Goal: Task Accomplishment & Management: Complete application form

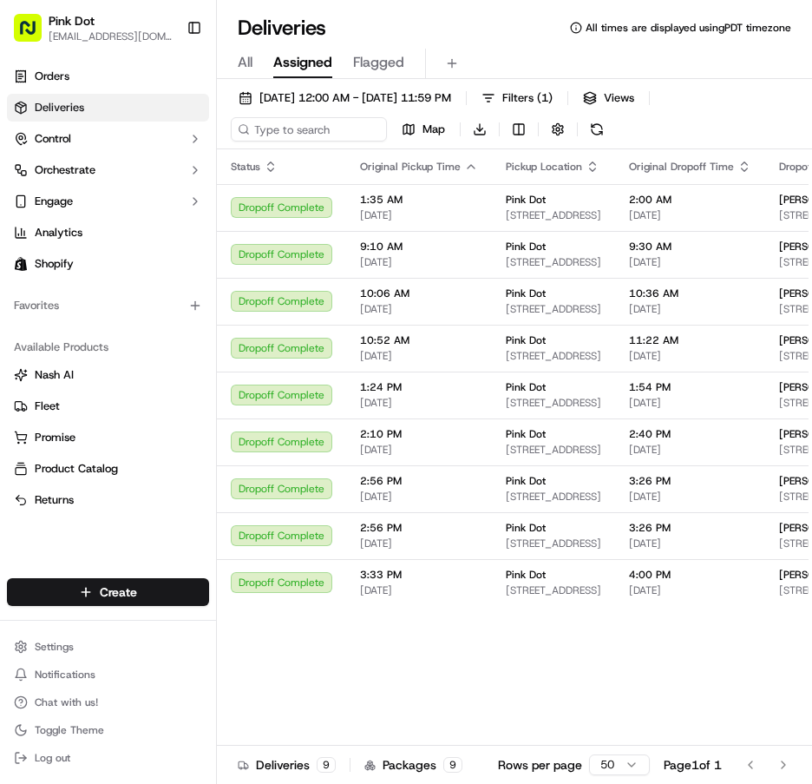
click at [152, 591] on html "Pink Dot [EMAIL_ADDRESS][DOMAIN_NAME] Toggle Sidebar Orders Deliveries Control …" at bounding box center [406, 392] width 812 height 784
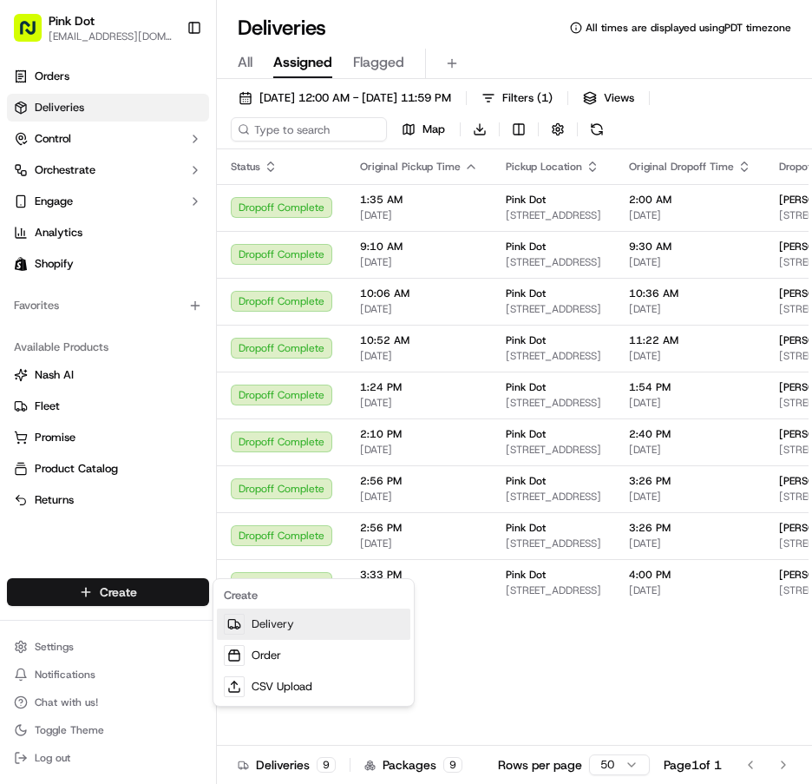
click at [279, 623] on link "Delivery" at bounding box center [314, 623] width 194 height 31
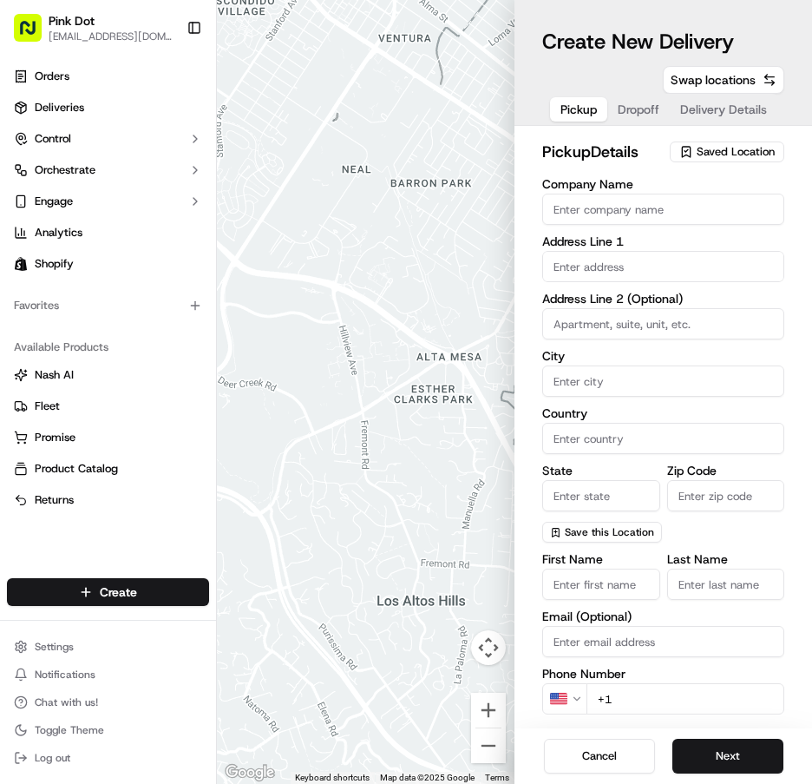
click at [680, 273] on input "text" at bounding box center [664, 266] width 242 height 31
click at [726, 307] on div "[STREET_ADDRESS]" at bounding box center [663, 303] width 233 height 26
type input "[STREET_ADDRESS]"
type input "[GEOGRAPHIC_DATA]"
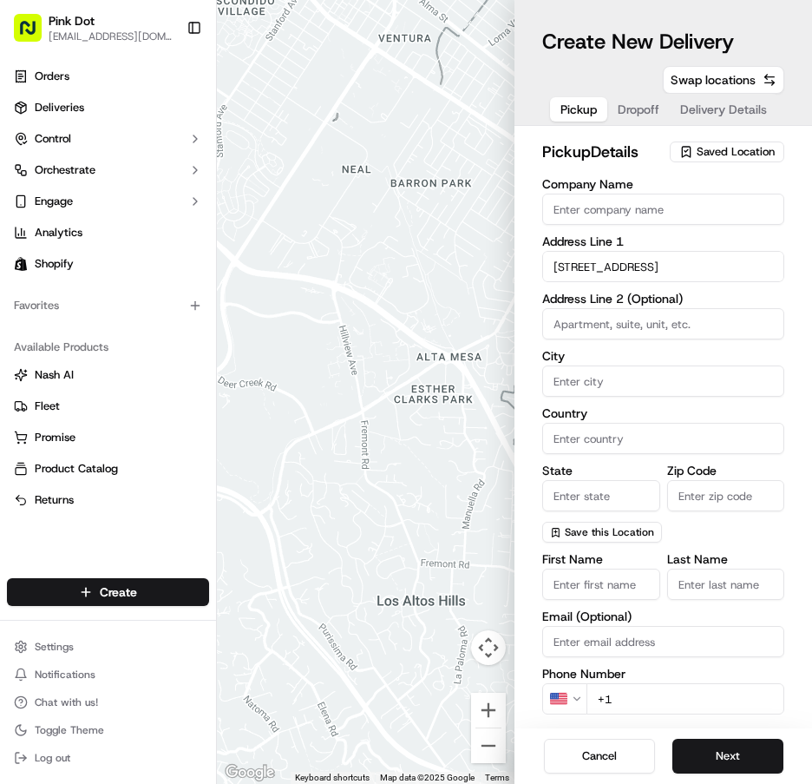
type input "CA"
type input "95621"
type input "[STREET_ADDRESS]"
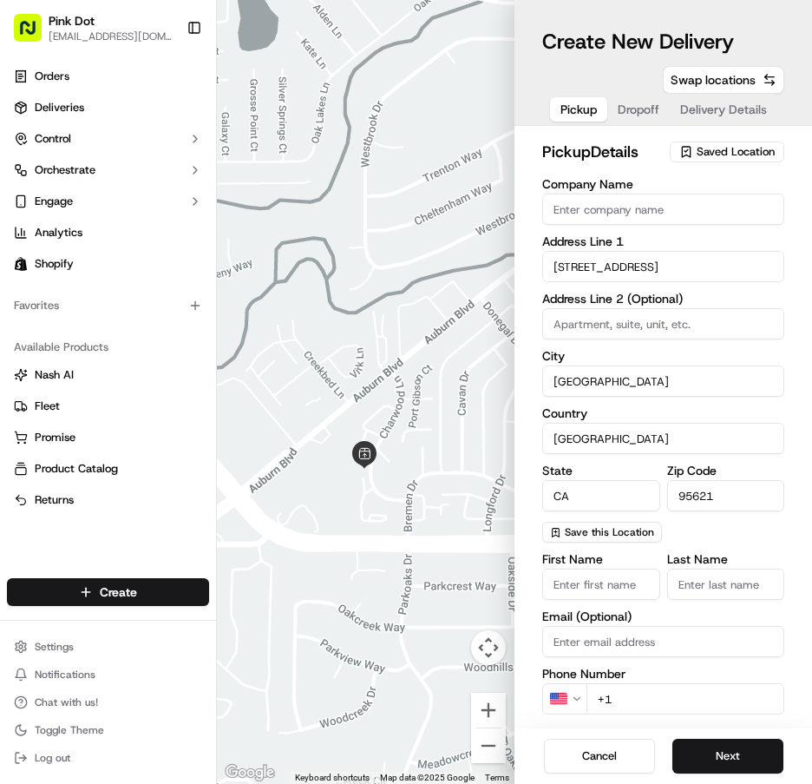
click at [618, 583] on input "First Name" at bounding box center [602, 584] width 118 height 31
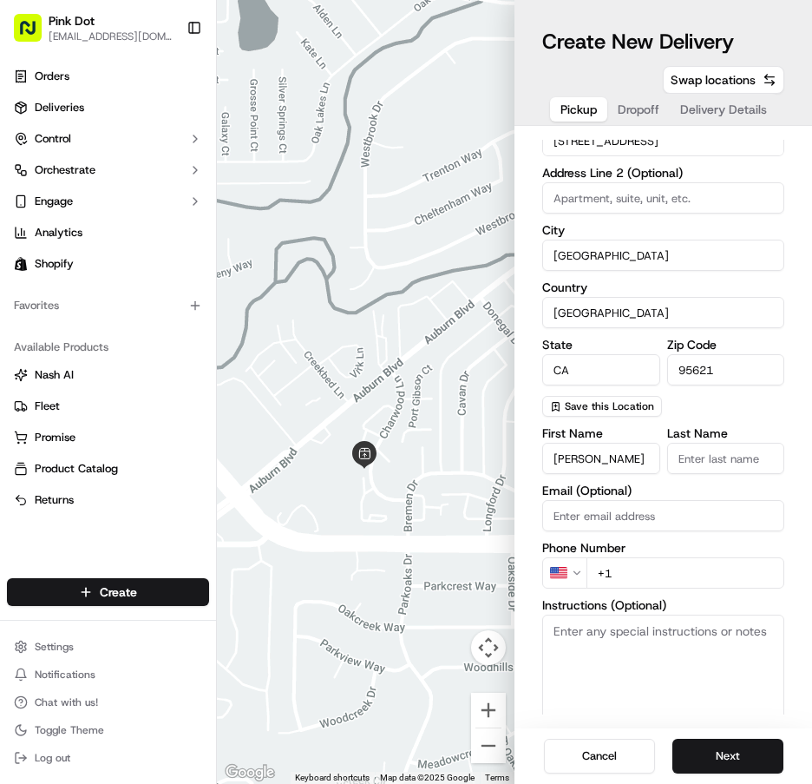
scroll to position [184, 0]
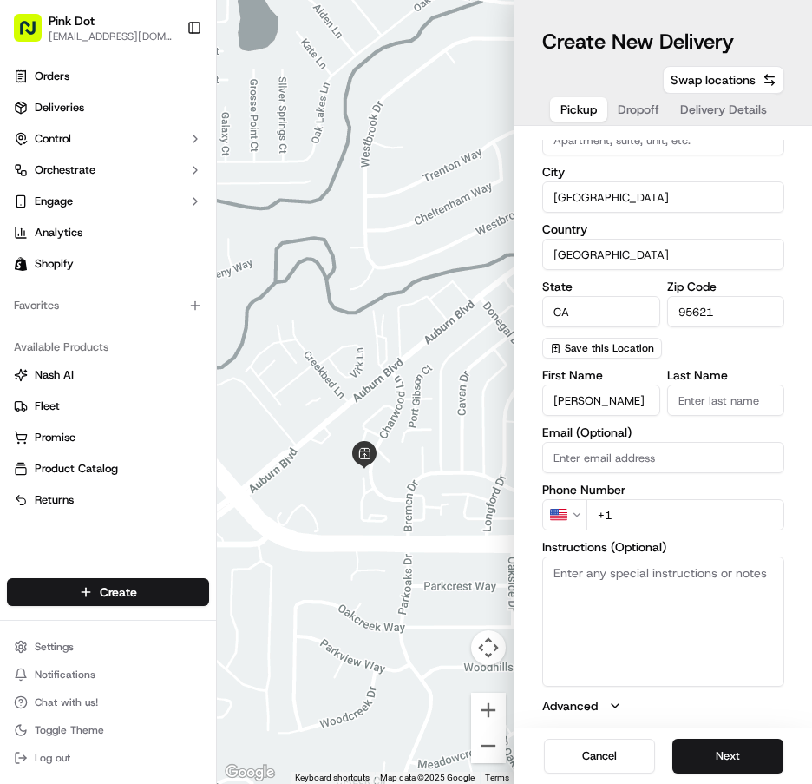
type input "[PERSON_NAME]"
click at [689, 512] on div "Phone Number US +1" at bounding box center [664, 506] width 242 height 47
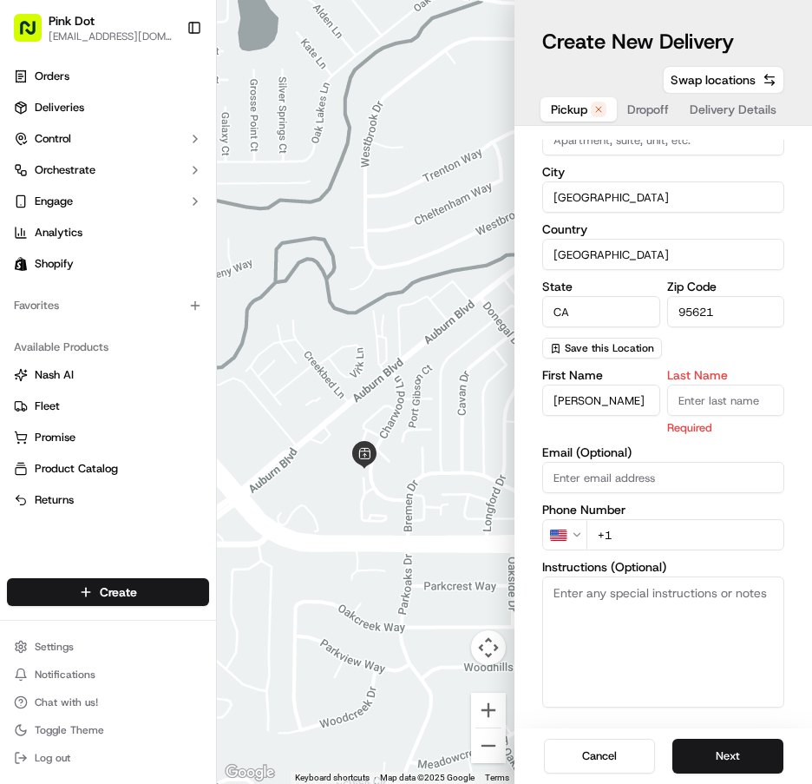
click at [706, 539] on input "+1" at bounding box center [686, 534] width 198 height 31
type input "[PHONE_NUMBER]"
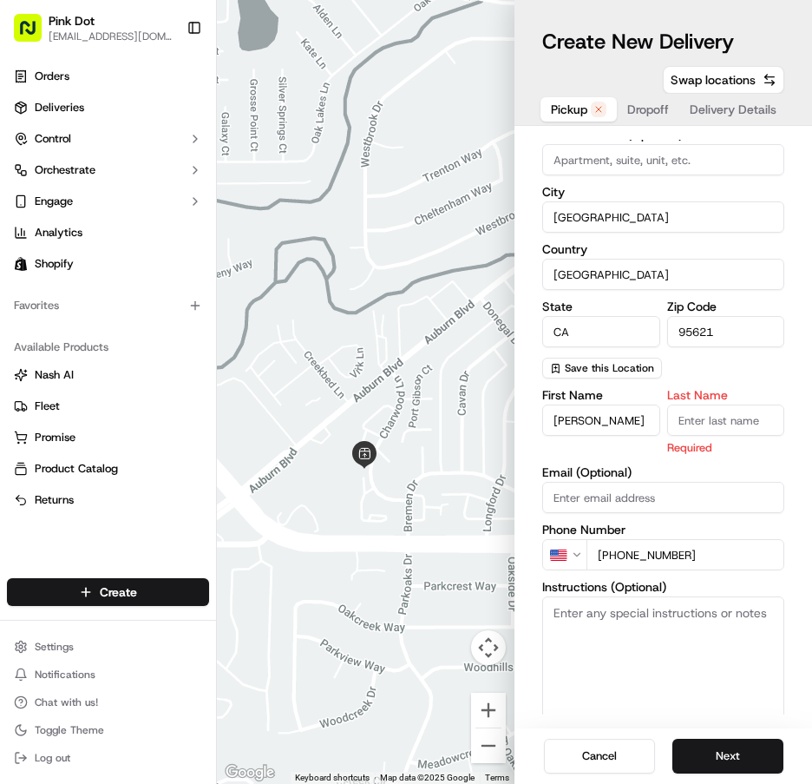
scroll to position [205, 0]
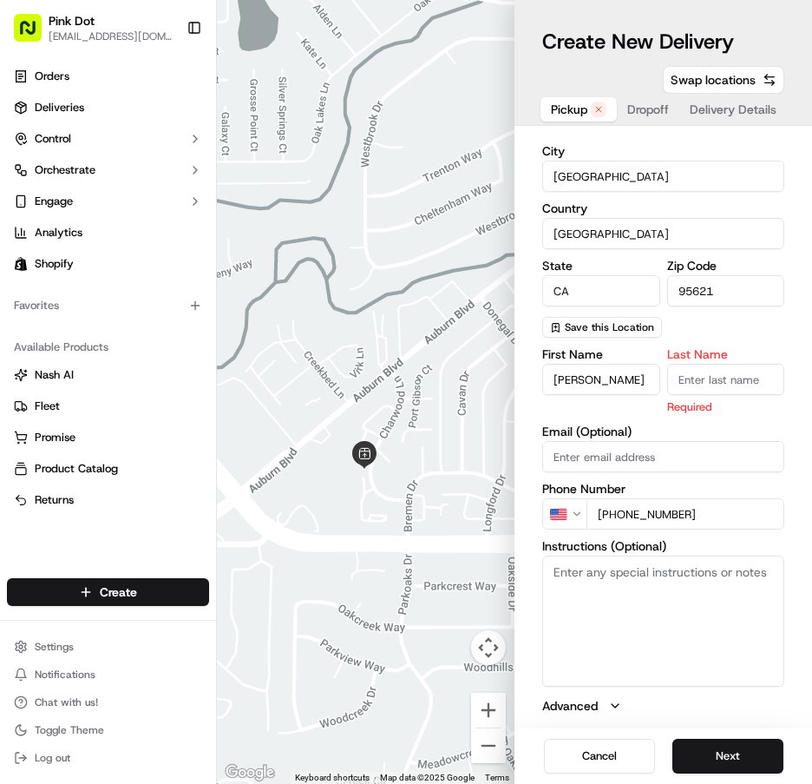
click at [693, 621] on textarea "Instructions (Optional)" at bounding box center [664, 621] width 242 height 130
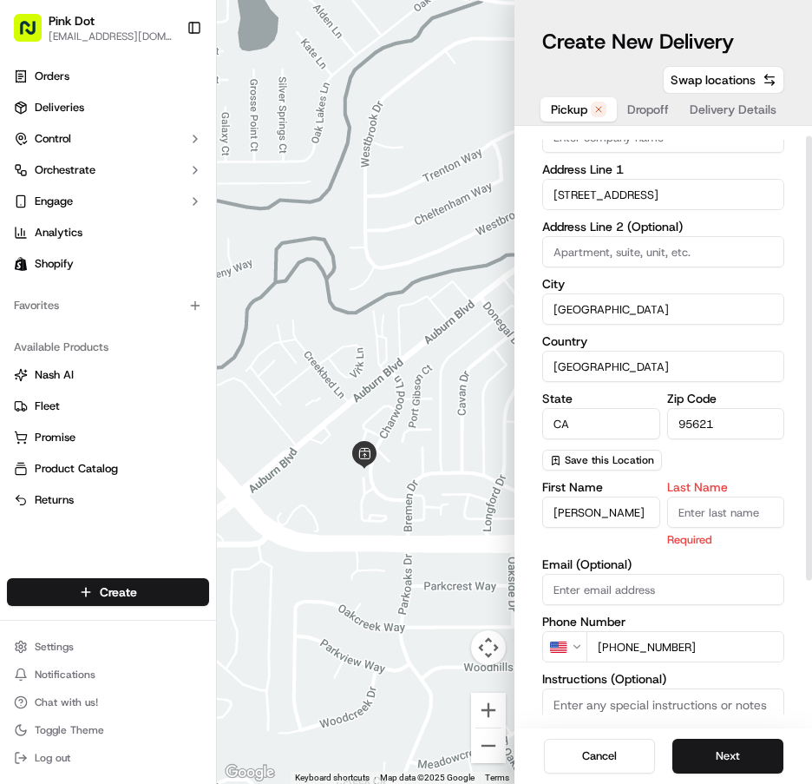
scroll to position [0, 0]
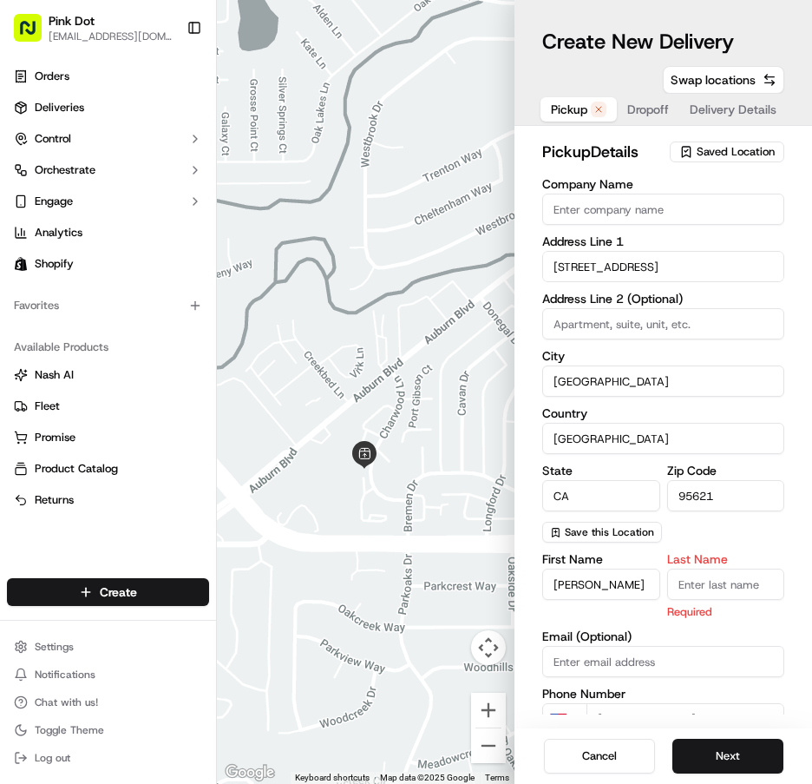
click at [628, 264] on input "[STREET_ADDRESS]" at bounding box center [664, 266] width 242 height 31
click at [723, 308] on div "[STREET_ADDRESS]" at bounding box center [663, 303] width 233 height 26
type input "[STREET_ADDRESS]"
